Goal: Transaction & Acquisition: Book appointment/travel/reservation

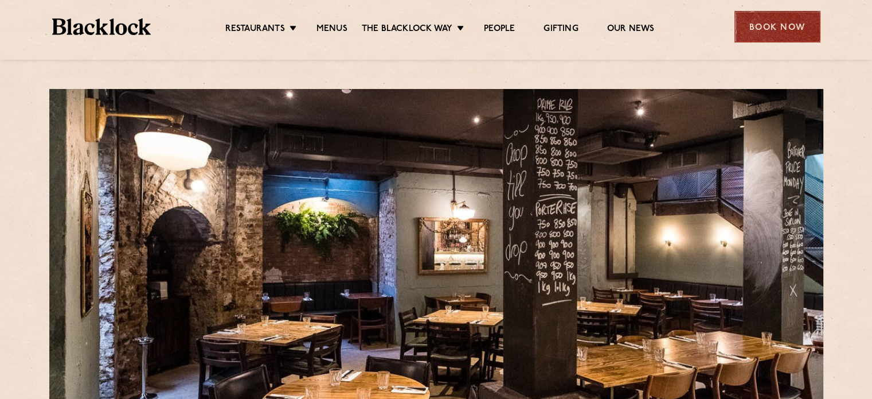
click at [741, 26] on div "Book Now" at bounding box center [778, 27] width 86 height 32
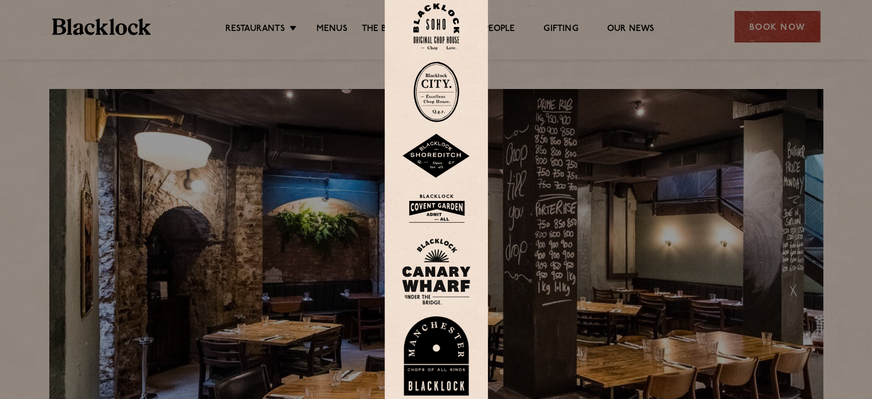
click at [754, 69] on div at bounding box center [436, 199] width 872 height 399
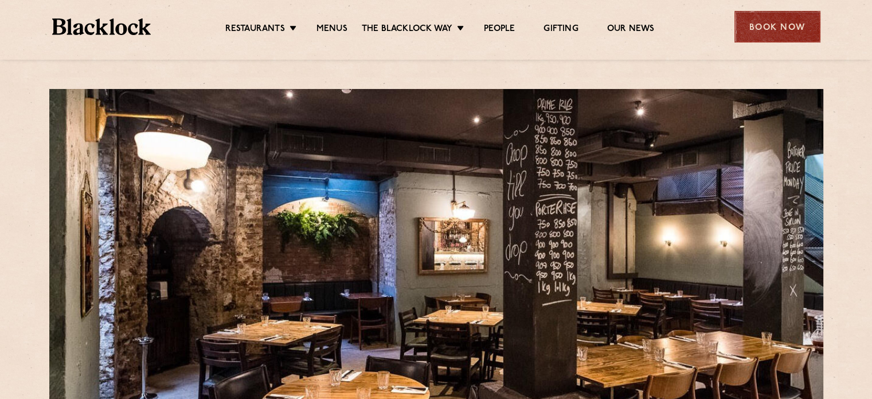
click at [766, 30] on div "Book Now" at bounding box center [778, 27] width 86 height 32
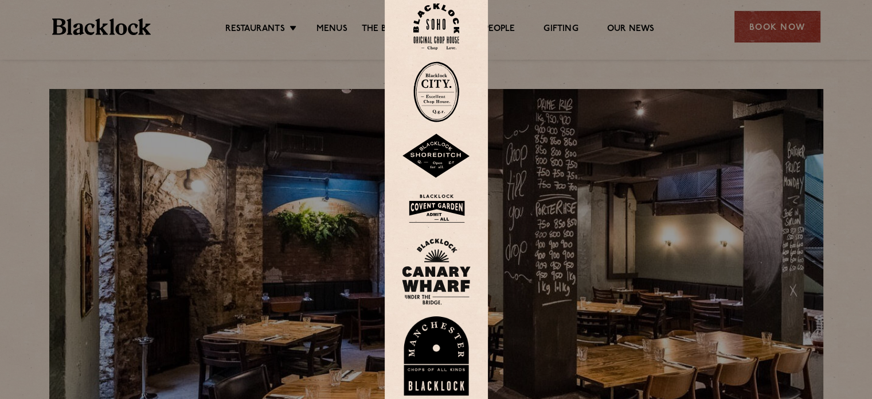
click at [459, 94] on img at bounding box center [437, 91] width 46 height 61
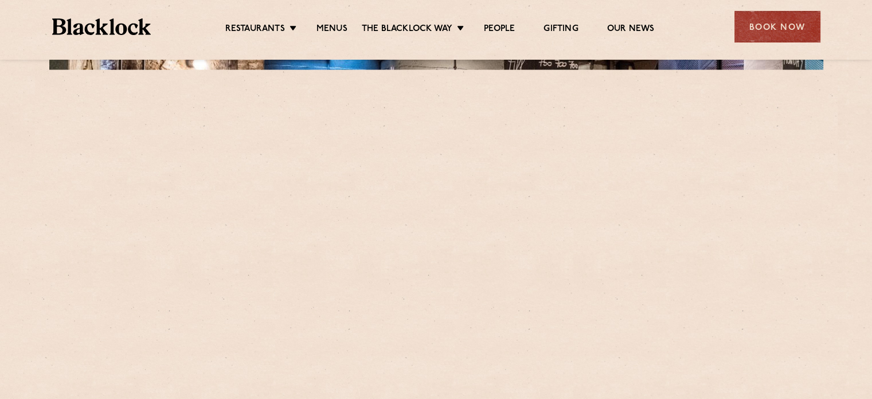
scroll to position [357, 0]
